Goal: Task Accomplishment & Management: Use online tool/utility

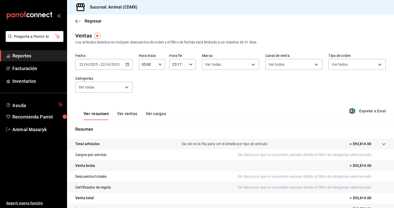
click at [188, 100] on div "Ver resumen Ver ventas Ver cargos Exportar a Excel" at bounding box center [230, 109] width 327 height 21
click at [192, 67] on div "23:17 Hora fin" at bounding box center [182, 64] width 27 height 11
click at [176, 90] on button "05" at bounding box center [174, 86] width 11 height 10
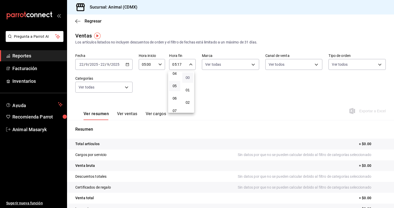
click at [190, 78] on span "00" at bounding box center [188, 77] width 5 height 4
type input "05:00"
click at [126, 63] on div at bounding box center [197, 104] width 394 height 208
click at [126, 63] on icon "button" at bounding box center [128, 64] width 4 height 4
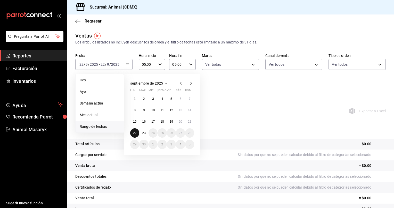
click at [132, 132] on button "22" at bounding box center [134, 132] width 9 height 9
click at [143, 132] on abbr "23" at bounding box center [143, 133] width 3 height 4
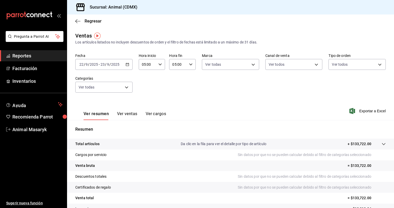
scroll to position [40, 0]
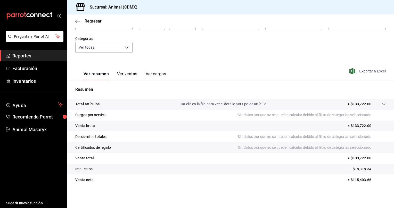
click at [364, 71] on span "Exportar a Excel" at bounding box center [368, 71] width 35 height 6
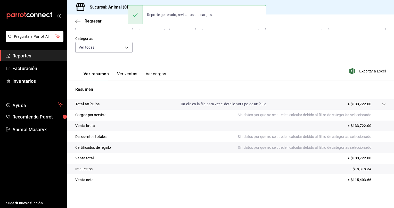
click at [203, 58] on div "Fecha [DATE] [DATE] - [DATE] [DATE] Hora inicio 05:00 Hora inicio Hora fin 05:0…" at bounding box center [230, 35] width 311 height 45
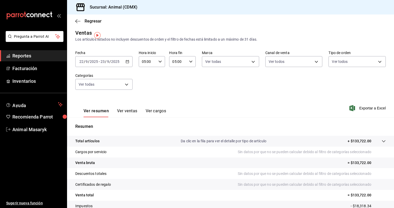
scroll to position [0, 0]
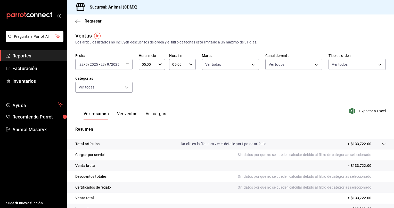
click at [126, 65] on \(Stroke\) "button" at bounding box center [127, 64] width 3 height 3
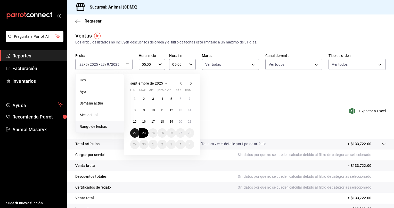
click at [134, 131] on abbr "22" at bounding box center [134, 133] width 3 height 4
click at [146, 132] on button "23" at bounding box center [143, 132] width 9 height 9
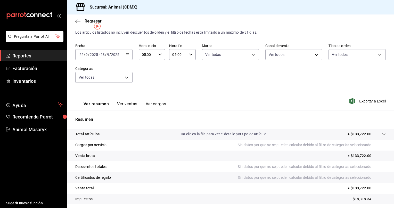
scroll to position [9, 0]
click at [126, 56] on icon "button" at bounding box center [128, 55] width 4 height 4
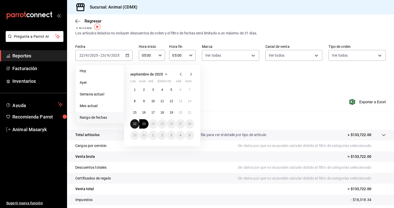
click at [132, 122] on button "22" at bounding box center [134, 123] width 9 height 9
click at [145, 123] on abbr "23" at bounding box center [143, 124] width 3 height 4
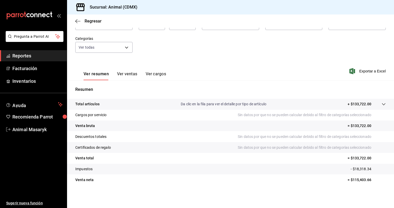
scroll to position [39, 0]
click at [372, 71] on span "Exportar a Excel" at bounding box center [368, 71] width 35 height 6
